Goal: Information Seeking & Learning: Find specific fact

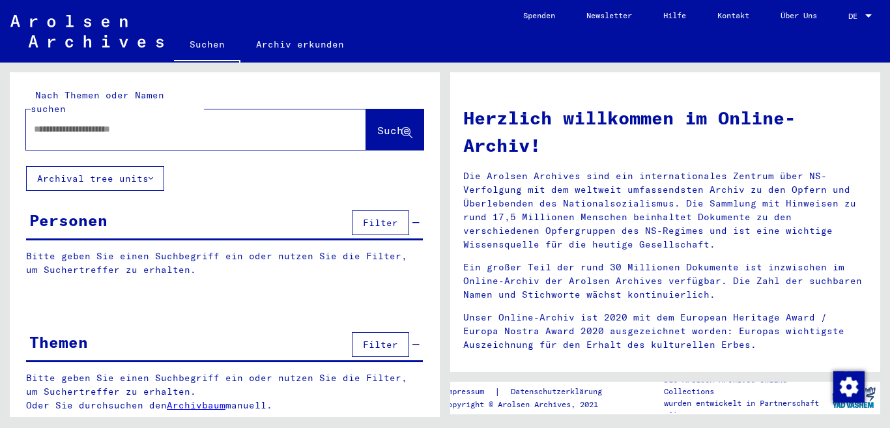
type input "**********"
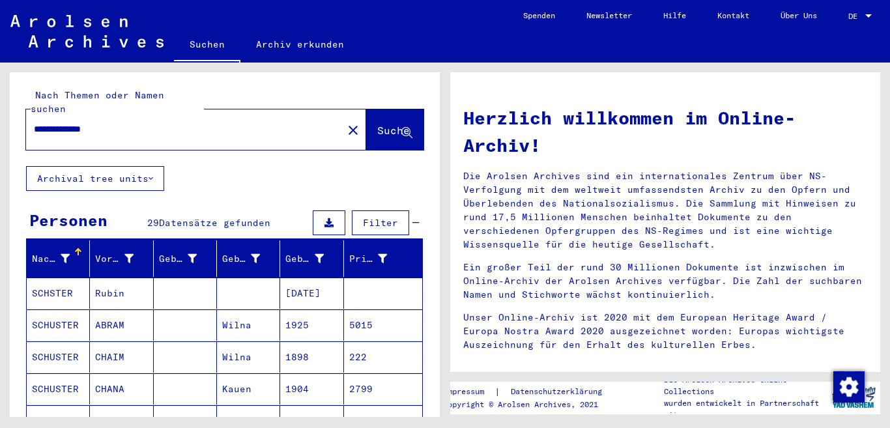
click at [176, 281] on mat-cell at bounding box center [185, 293] width 63 height 31
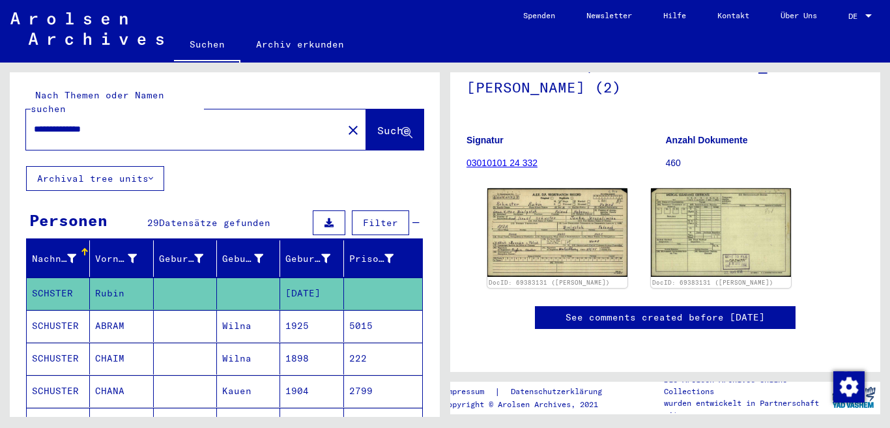
scroll to position [130, 0]
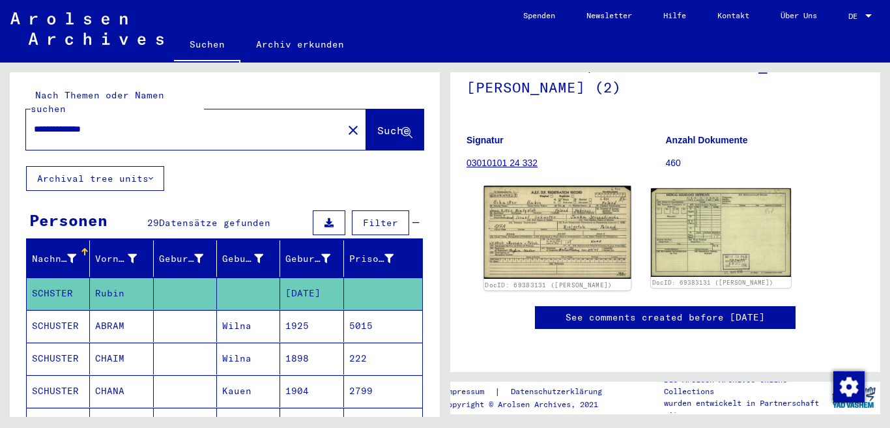
click at [555, 231] on img at bounding box center [557, 232] width 147 height 93
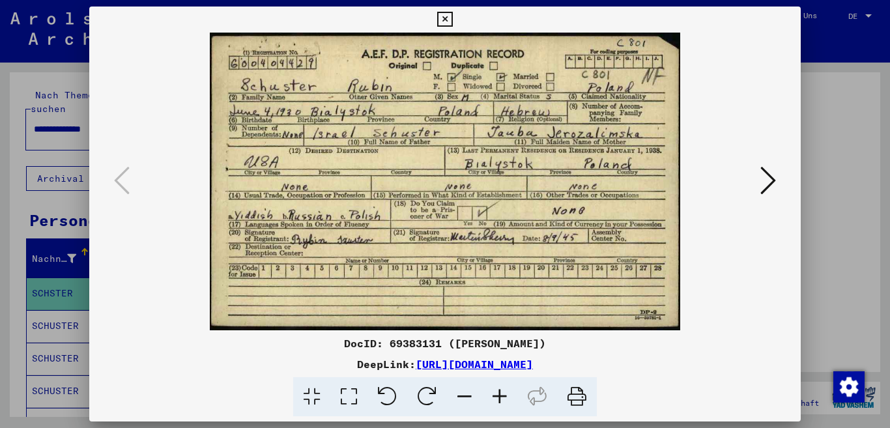
click at [767, 180] on icon at bounding box center [768, 180] width 16 height 31
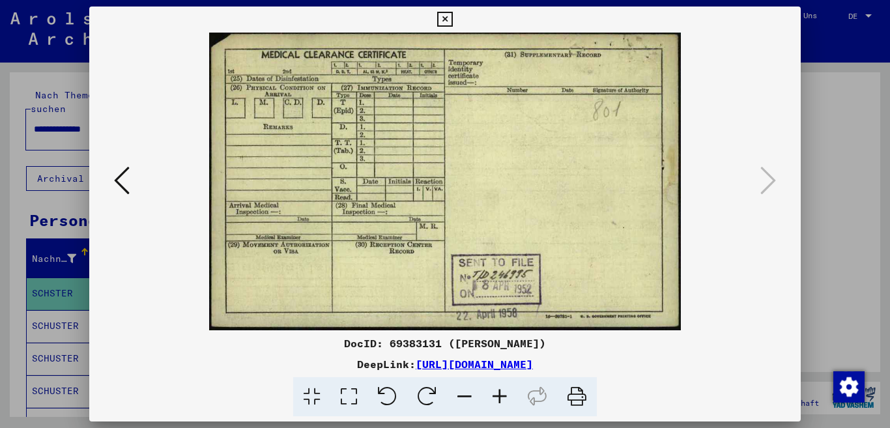
click at [117, 180] on icon at bounding box center [122, 180] width 16 height 31
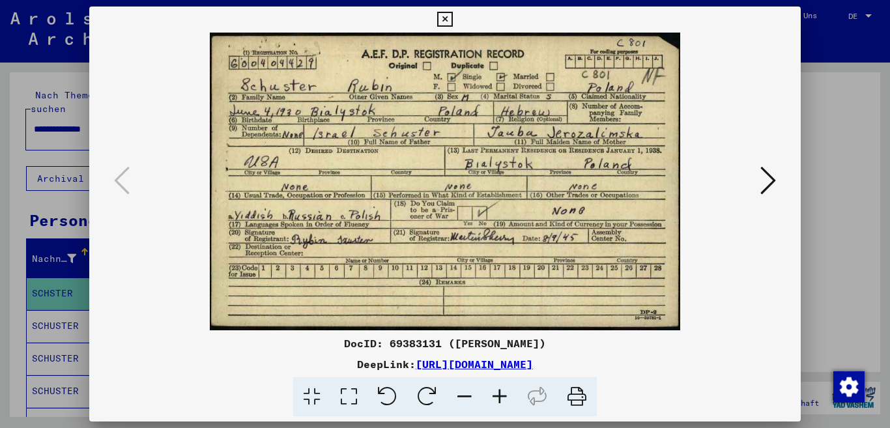
click at [571, 393] on icon at bounding box center [577, 397] width 40 height 40
click at [452, 21] on icon at bounding box center [444, 20] width 15 height 16
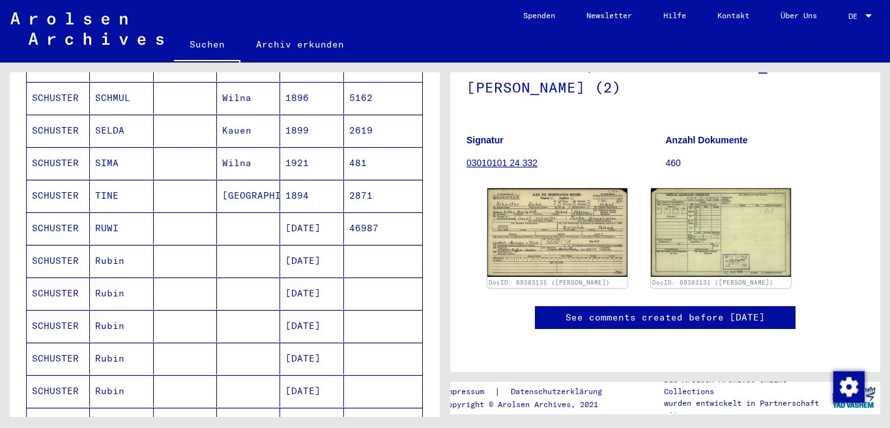
scroll to position [717, 0]
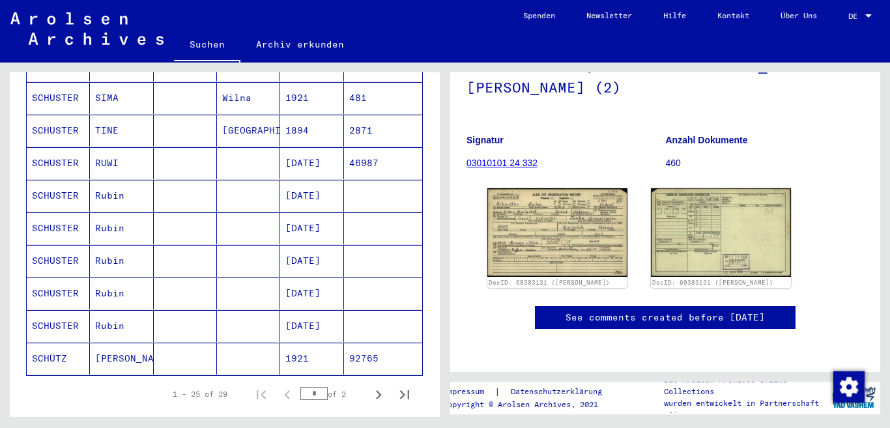
click at [230, 185] on mat-cell at bounding box center [248, 196] width 63 height 32
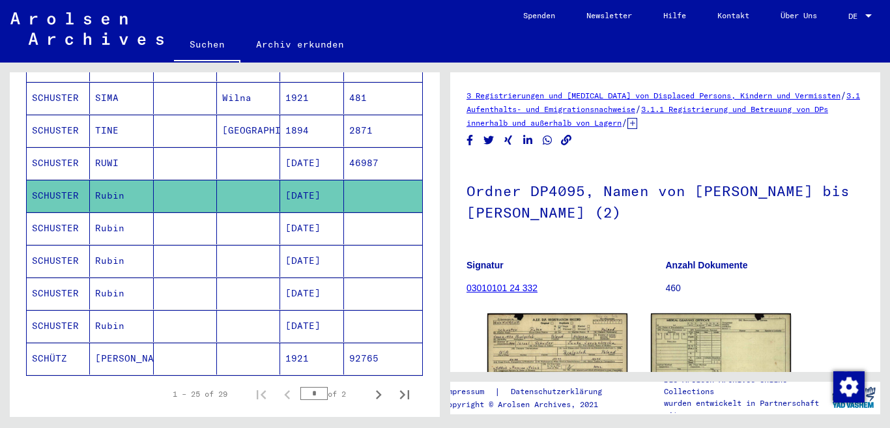
click at [222, 220] on mat-cell at bounding box center [248, 228] width 63 height 32
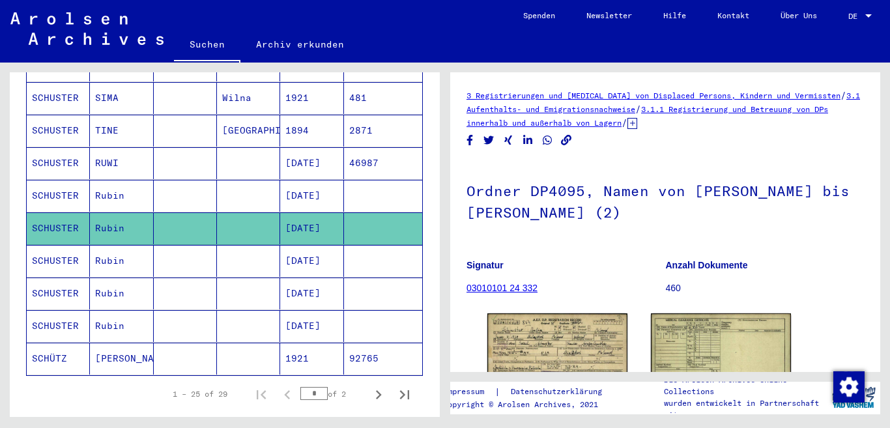
click at [228, 245] on mat-cell at bounding box center [248, 261] width 63 height 32
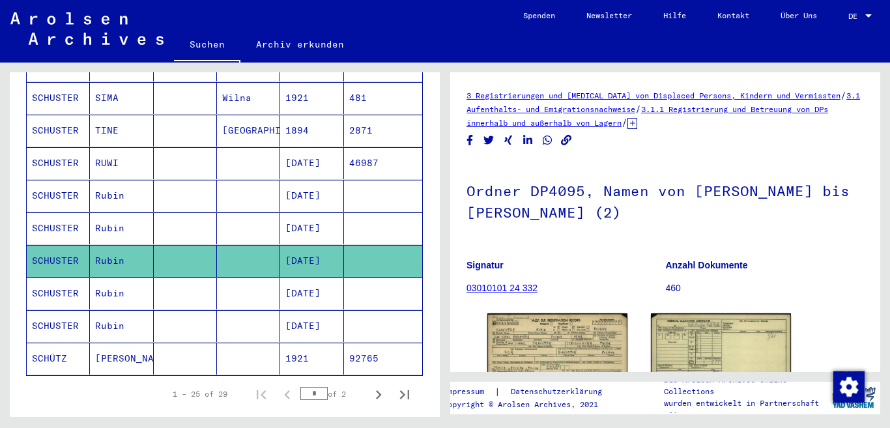
scroll to position [782, 0]
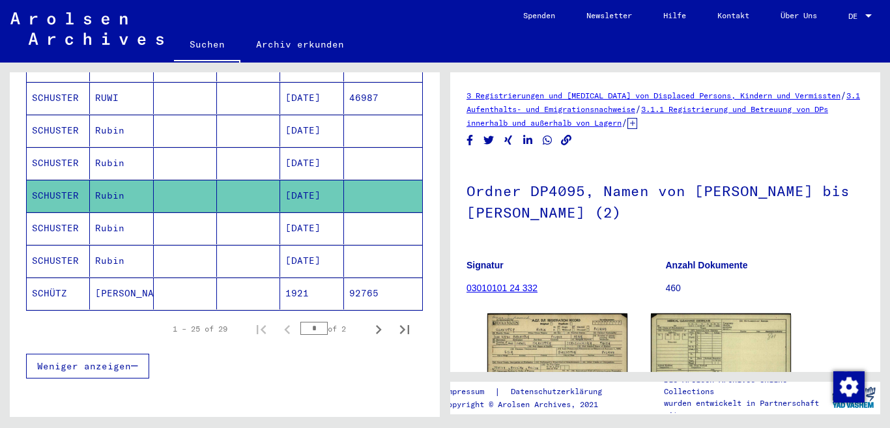
click at [233, 223] on mat-cell at bounding box center [248, 228] width 63 height 32
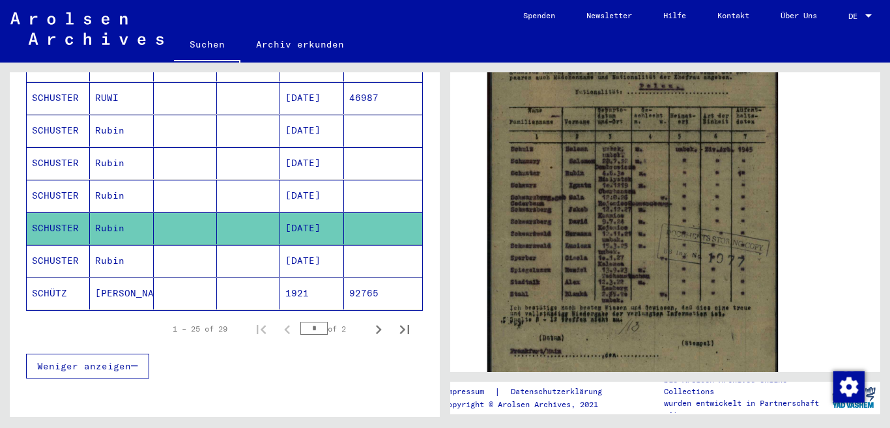
scroll to position [391, 0]
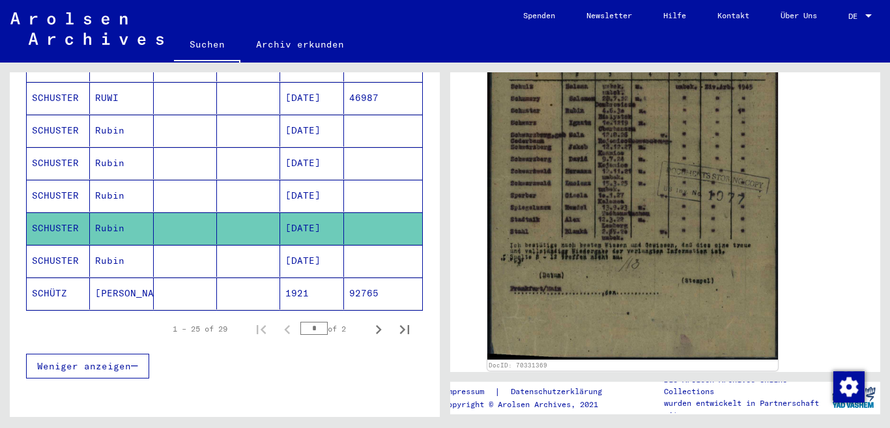
click at [240, 248] on mat-cell at bounding box center [248, 261] width 63 height 32
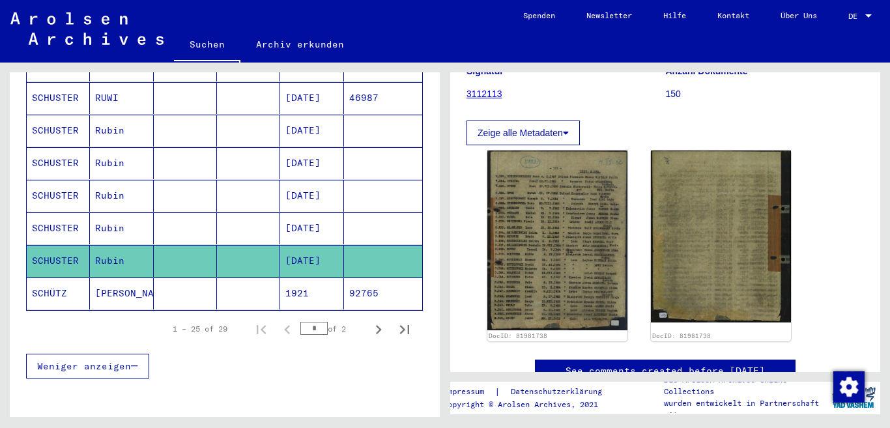
scroll to position [195, 0]
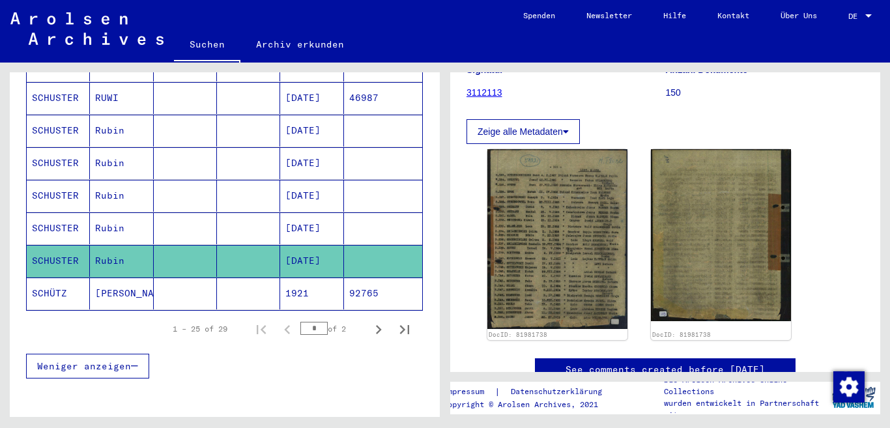
click at [223, 280] on mat-cell at bounding box center [248, 294] width 63 height 32
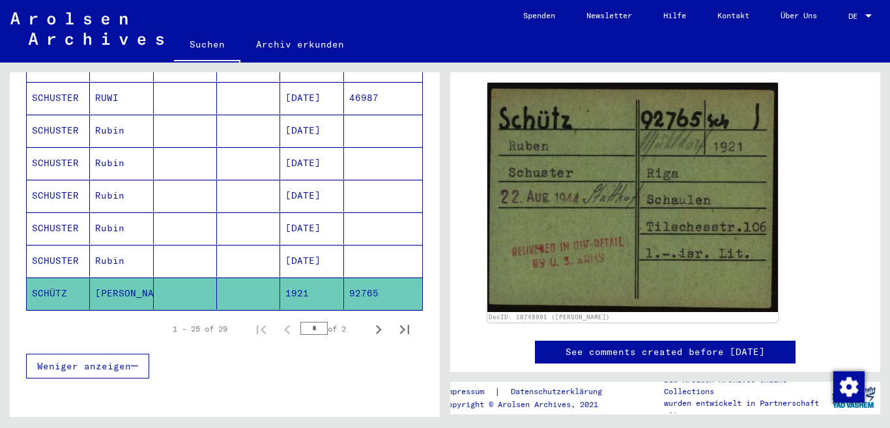
scroll to position [326, 0]
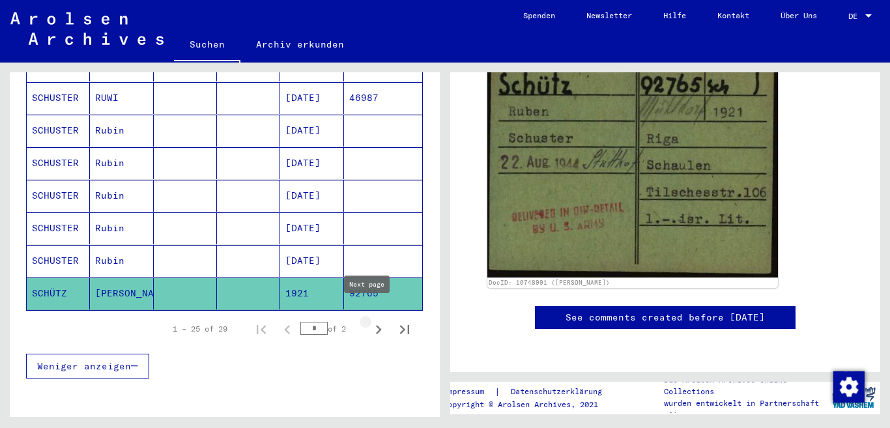
click at [369, 321] on icon "Next page" at bounding box center [378, 330] width 18 height 18
type input "*"
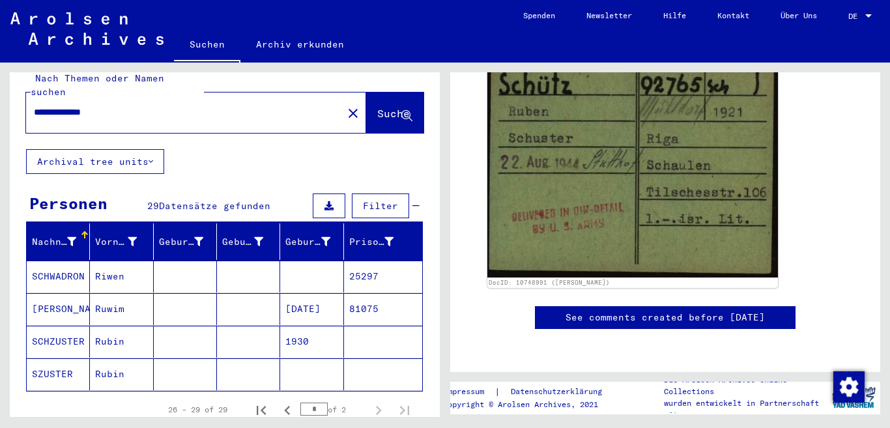
scroll to position [0, 0]
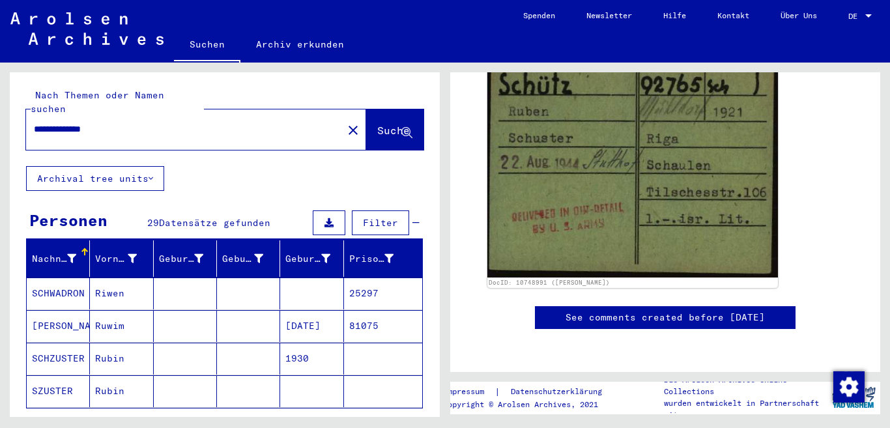
click at [238, 289] on mat-cell at bounding box center [248, 294] width 63 height 32
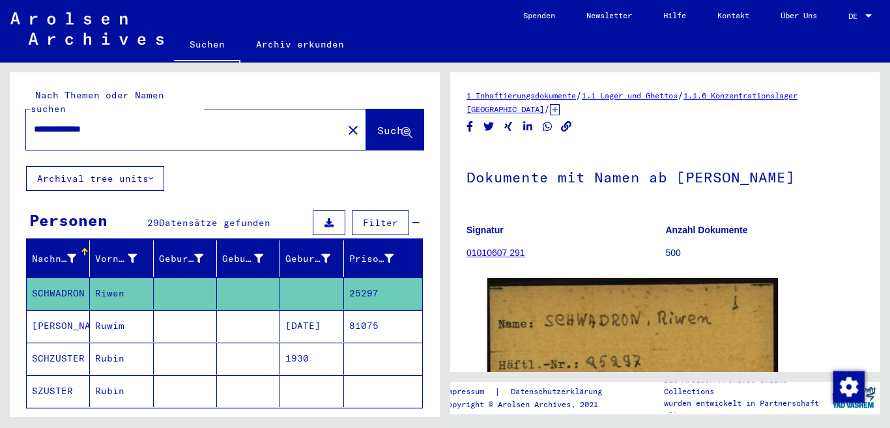
click at [233, 310] on mat-cell at bounding box center [248, 326] width 63 height 32
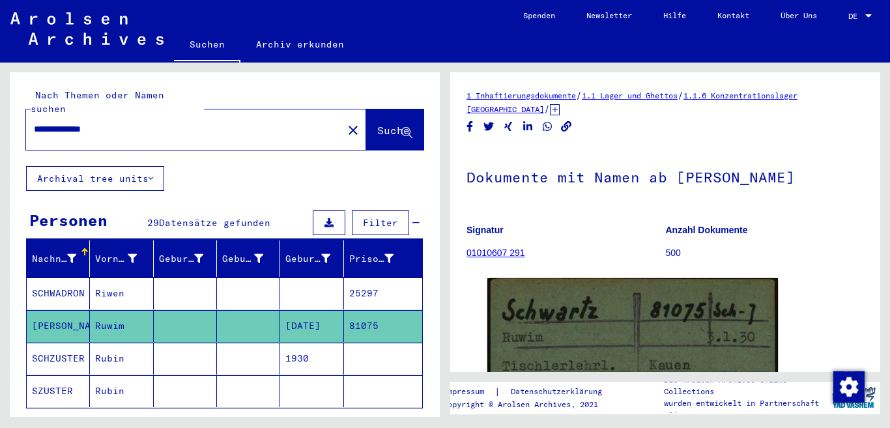
click at [209, 346] on mat-cell at bounding box center [185, 359] width 63 height 32
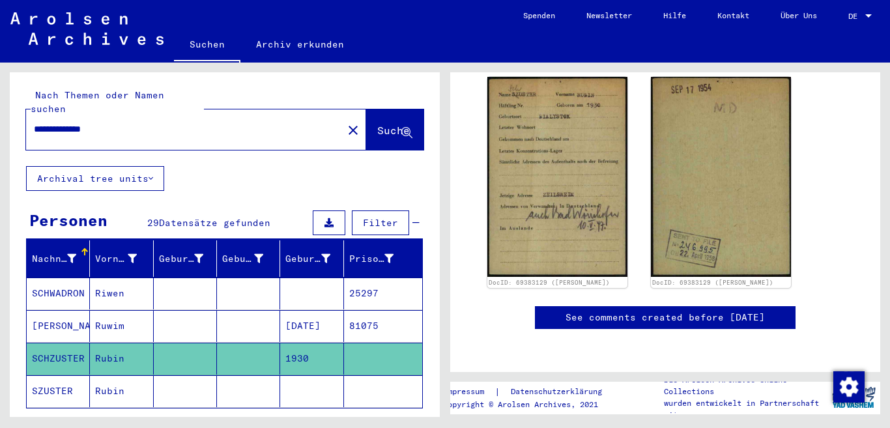
click at [218, 375] on mat-cell at bounding box center [248, 391] width 63 height 32
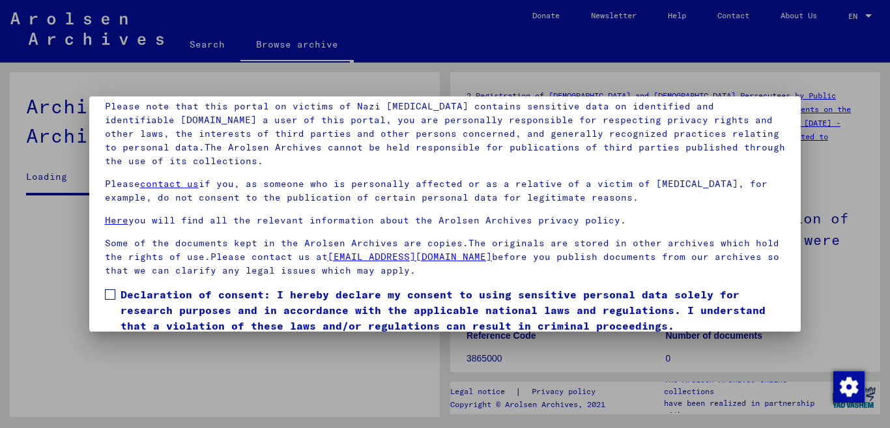
scroll to position [108, 0]
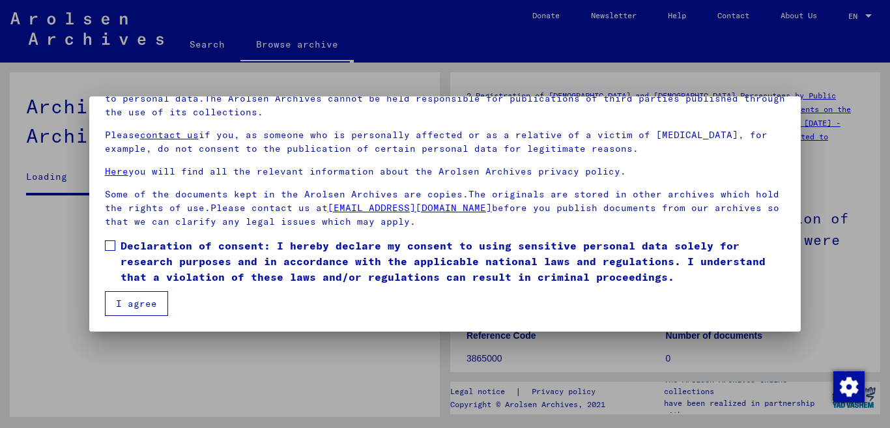
click at [113, 245] on span at bounding box center [110, 245] width 10 height 10
click at [136, 300] on button "I agree" at bounding box center [136, 303] width 63 height 25
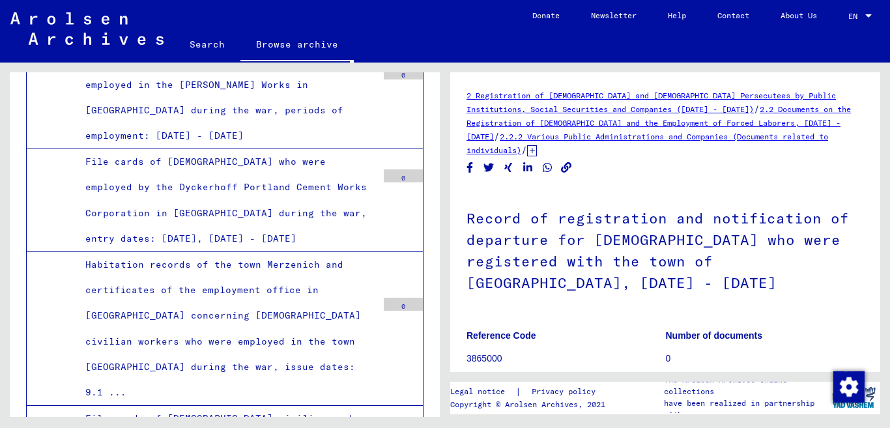
scroll to position [0, 0]
